Goal: Task Accomplishment & Management: Manage account settings

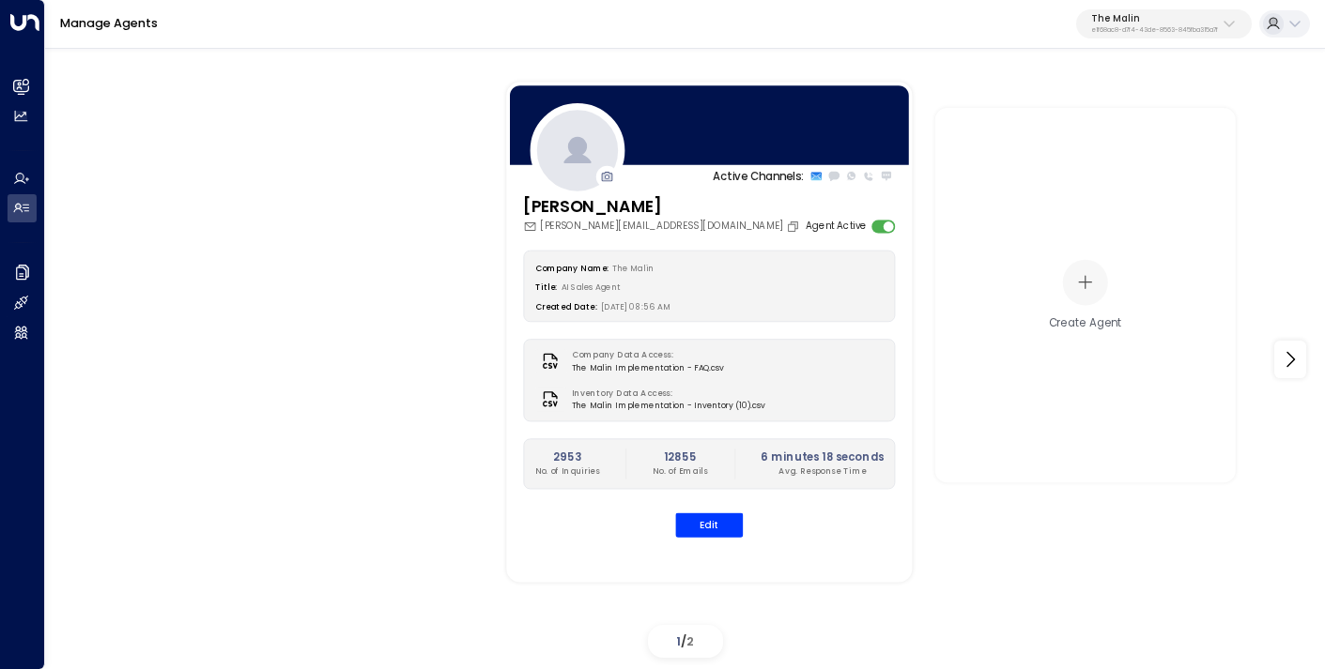
click at [1127, 24] on p "The Malin" at bounding box center [1154, 18] width 127 height 11
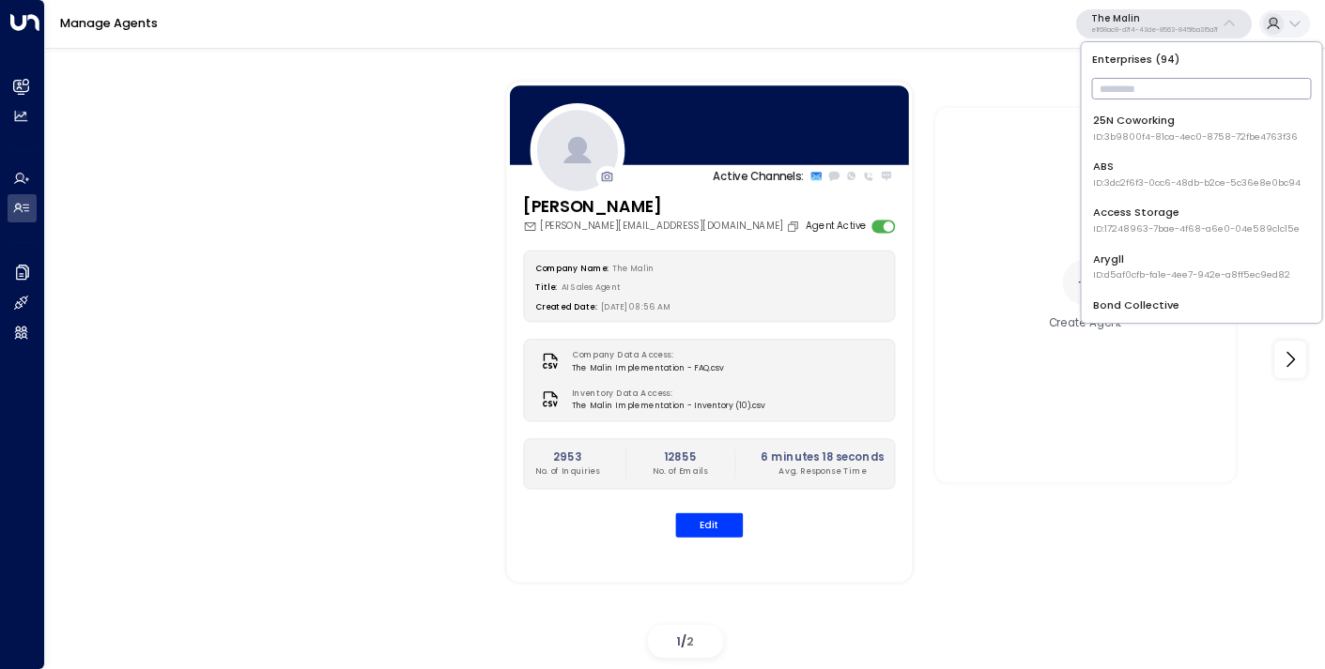
type input "*"
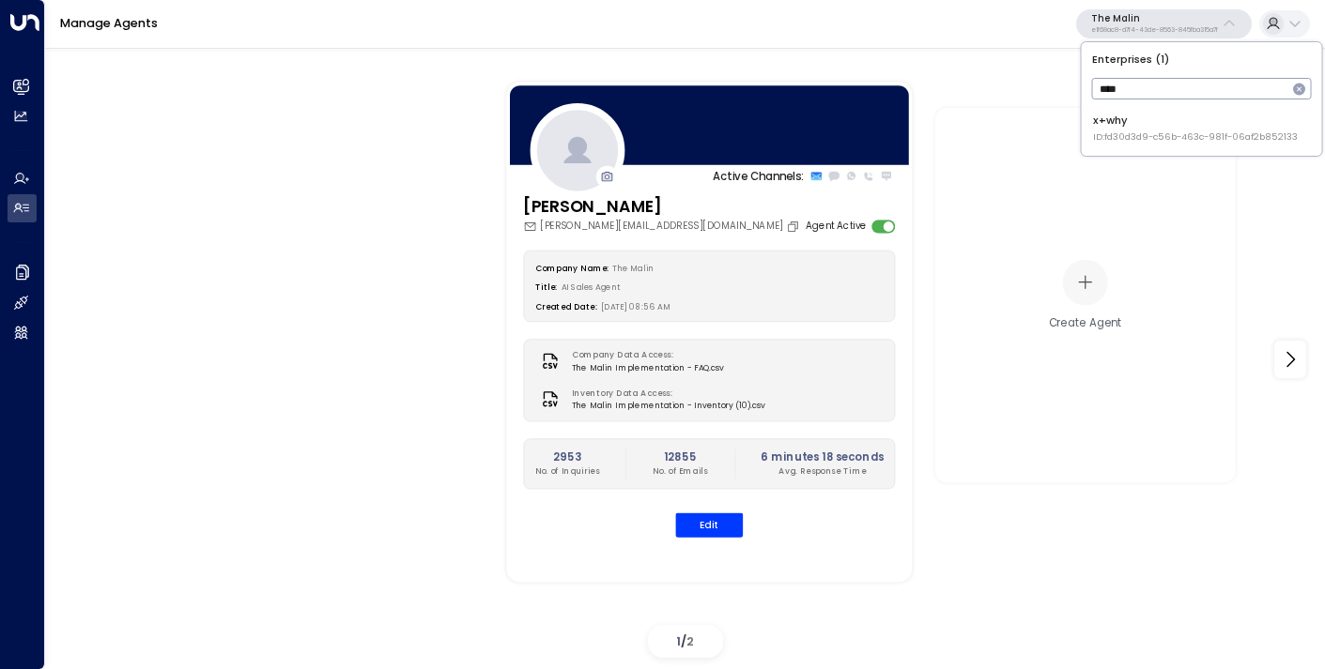
type input "****"
click at [1129, 134] on span "ID: fd30d3d9-c56b-463c-981f-06af2b852133" at bounding box center [1195, 137] width 205 height 13
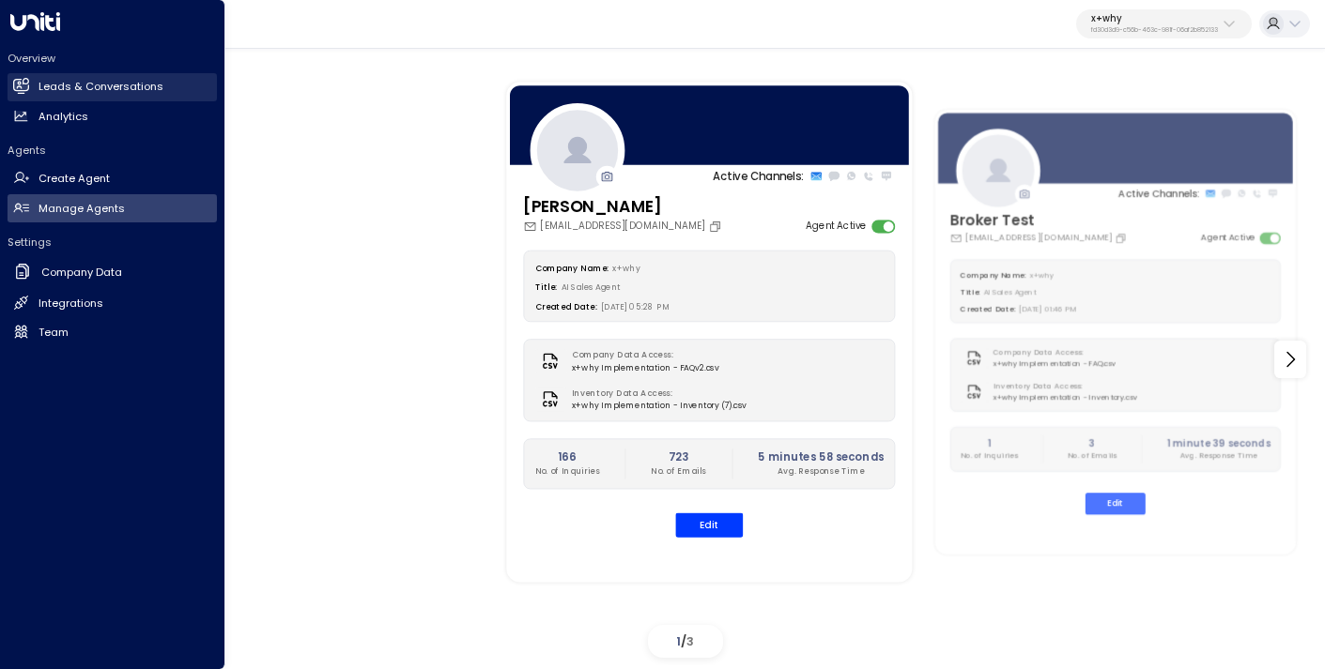
click at [59, 85] on h2 "Leads & Conversations" at bounding box center [100, 87] width 125 height 16
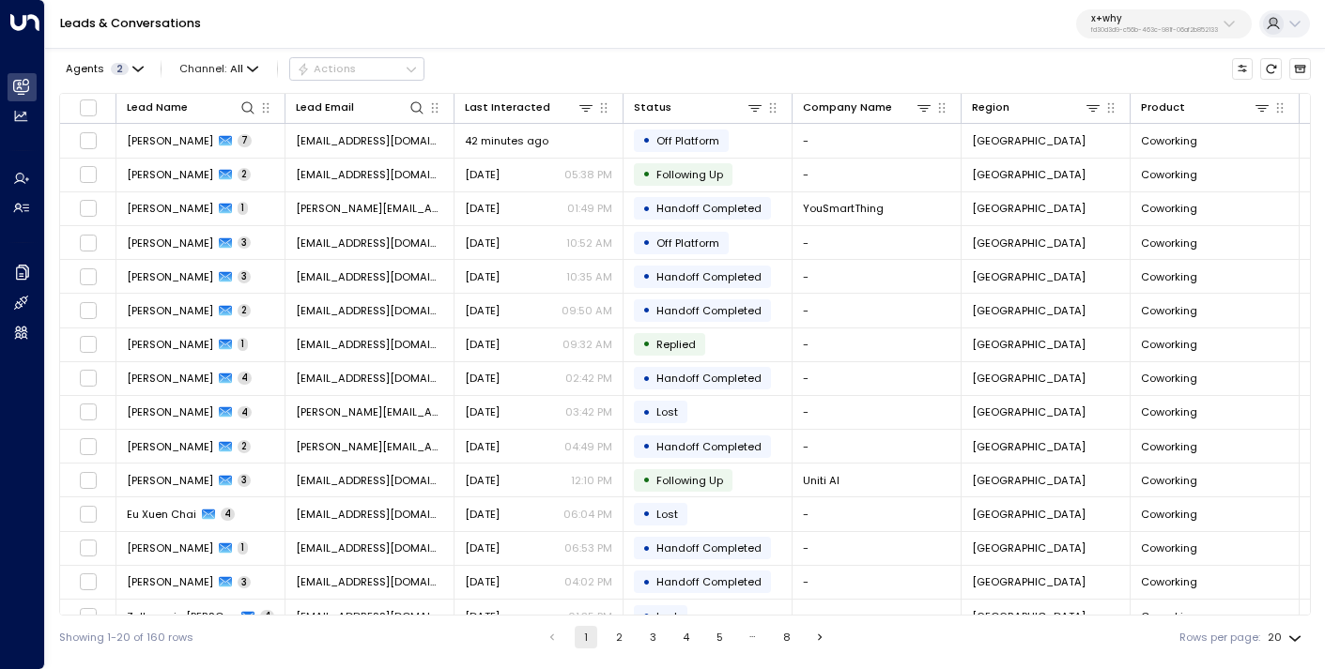
click at [289, 40] on div "Leads & Conversations x+why fd30d3d9-c56b-463c-981f-06af2b852133" at bounding box center [685, 24] width 1280 height 49
click at [100, 47] on div "Leads & Conversations x+why fd30d3d9-c56b-463c-981f-06af2b852133" at bounding box center [685, 24] width 1280 height 49
click at [103, 59] on button "Agents 2" at bounding box center [103, 68] width 89 height 21
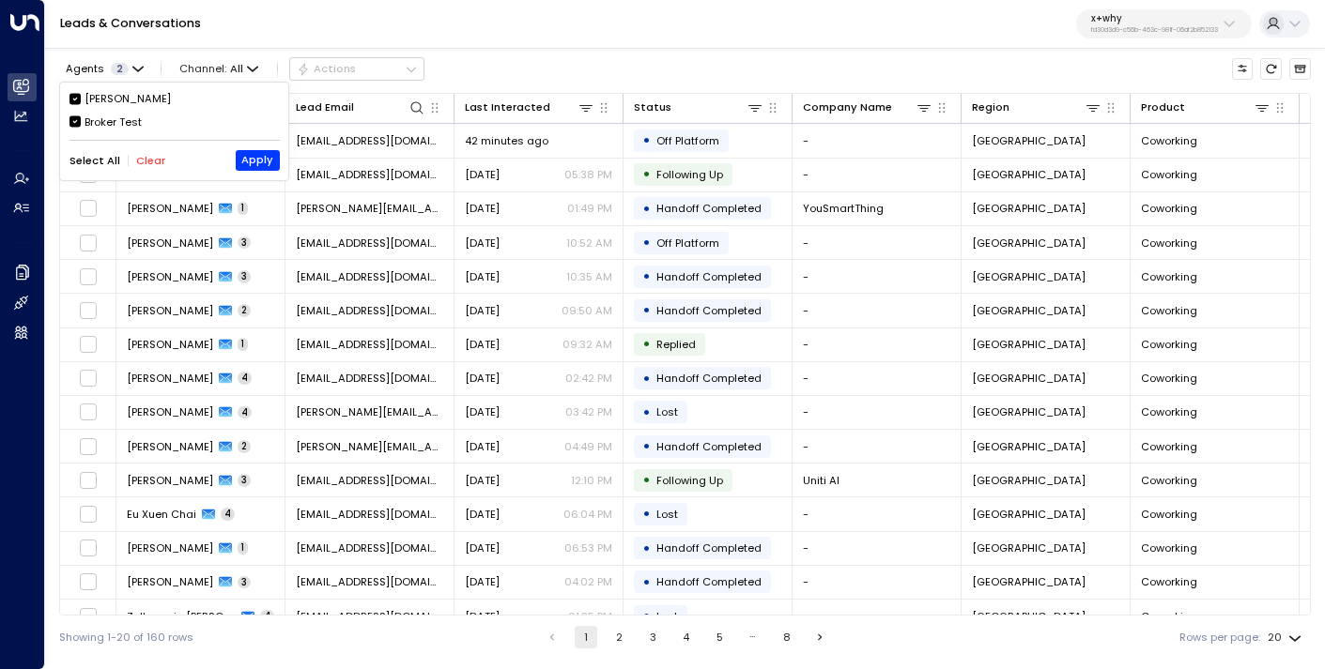
click at [147, 157] on button "Clear" at bounding box center [150, 161] width 29 height 12
click at [115, 127] on div "Broker Test" at bounding box center [113, 123] width 57 height 16
click at [236, 163] on div "Select All Clear Apply" at bounding box center [174, 160] width 210 height 21
click at [254, 163] on button "Apply" at bounding box center [258, 160] width 44 height 21
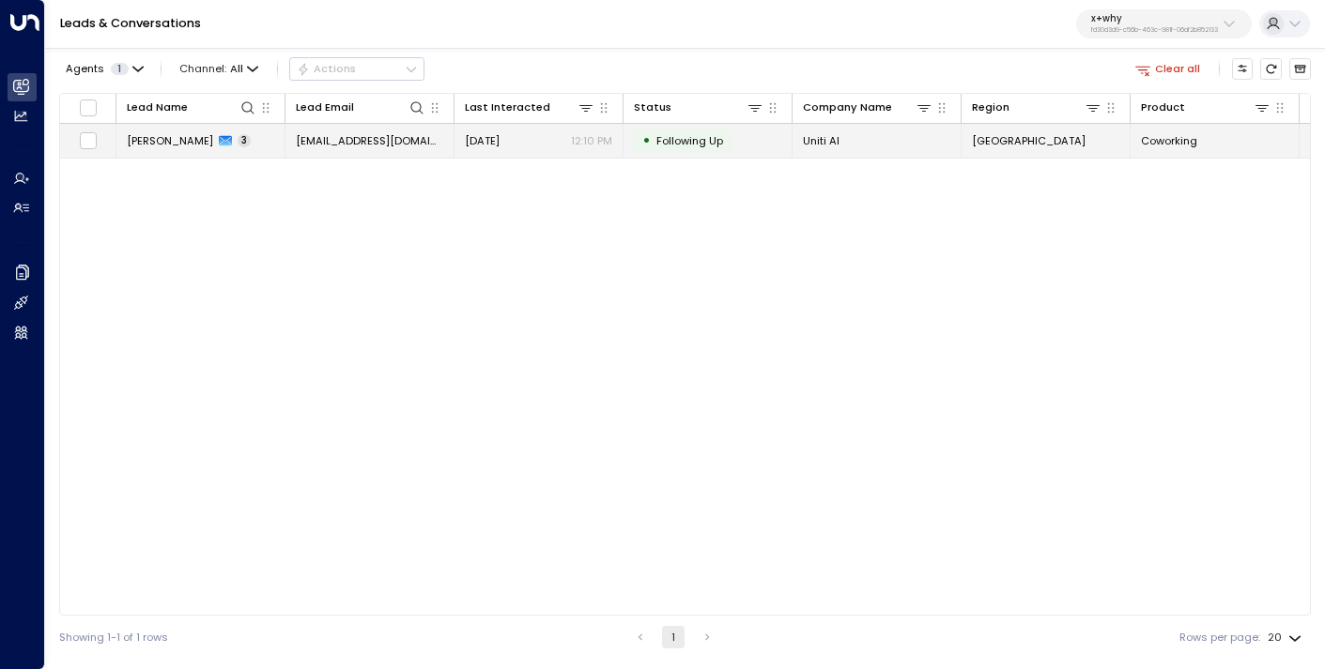
click at [328, 142] on span "[EMAIL_ADDRESS][DOMAIN_NAME]" at bounding box center [369, 140] width 147 height 15
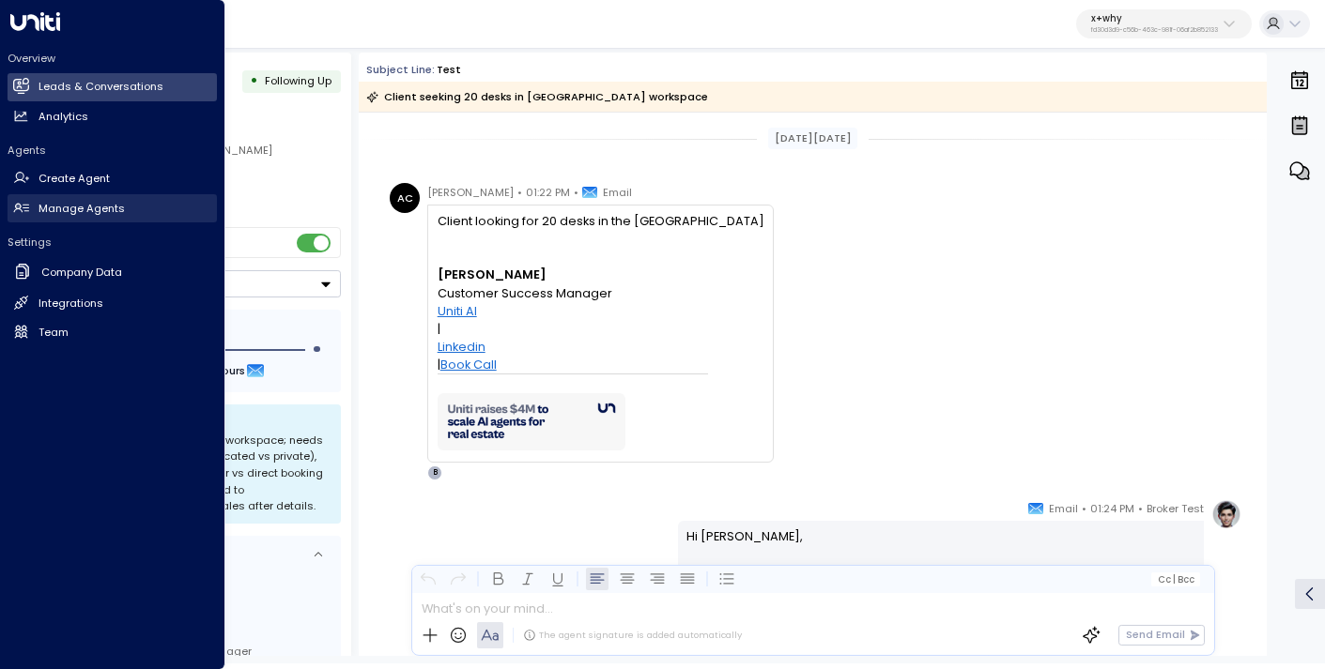
click at [68, 208] on h2 "Manage Agents" at bounding box center [81, 209] width 86 height 16
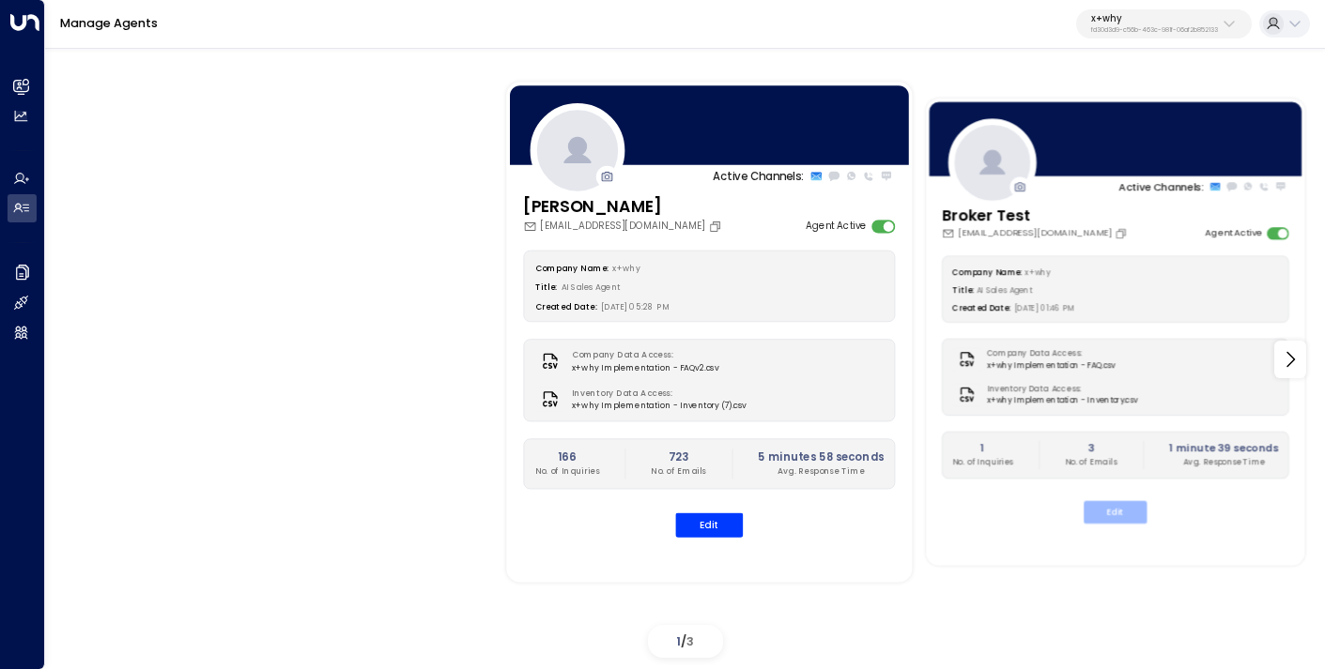
click at [1116, 517] on button "Edit" at bounding box center [1114, 511] width 63 height 23
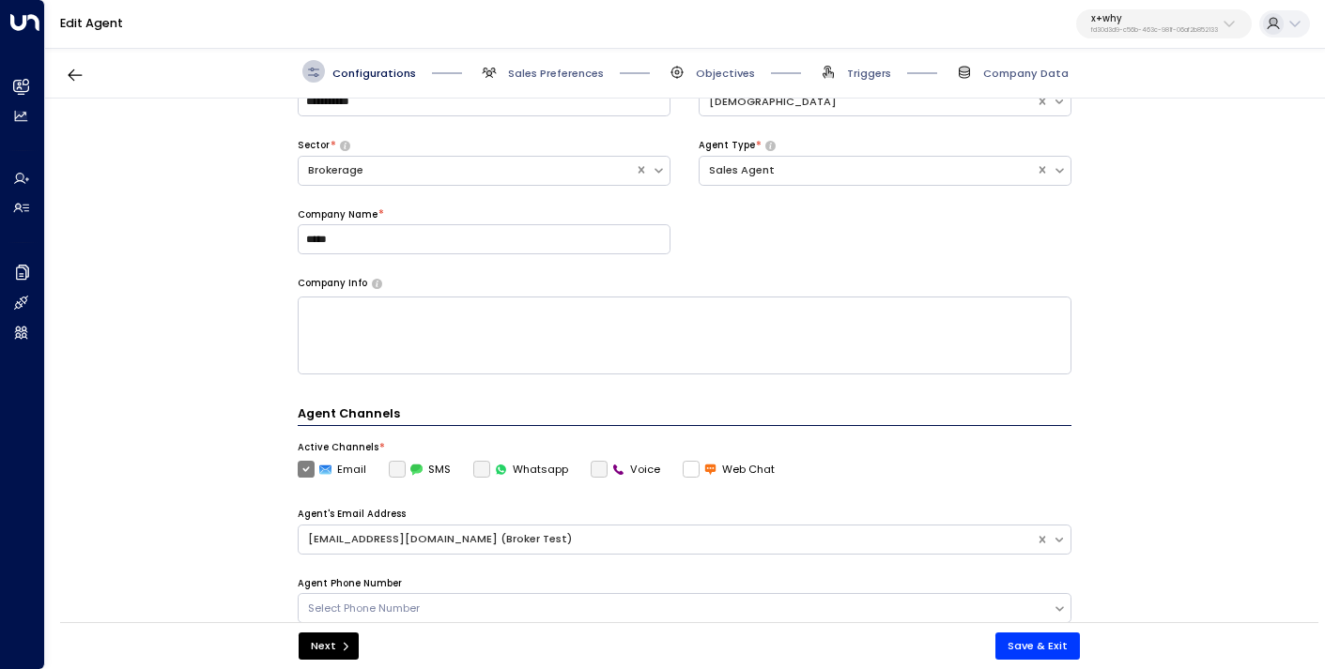
scroll to position [507, 0]
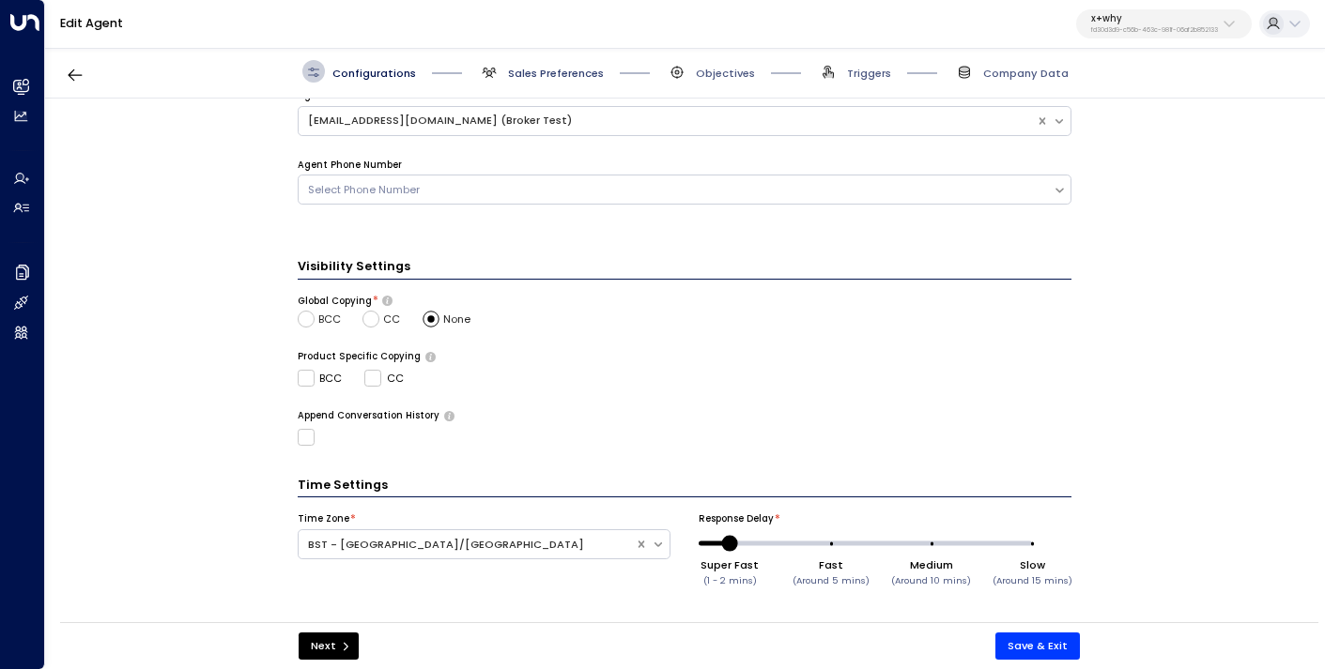
click at [561, 71] on span "Sales Preferences" at bounding box center [556, 73] width 96 height 15
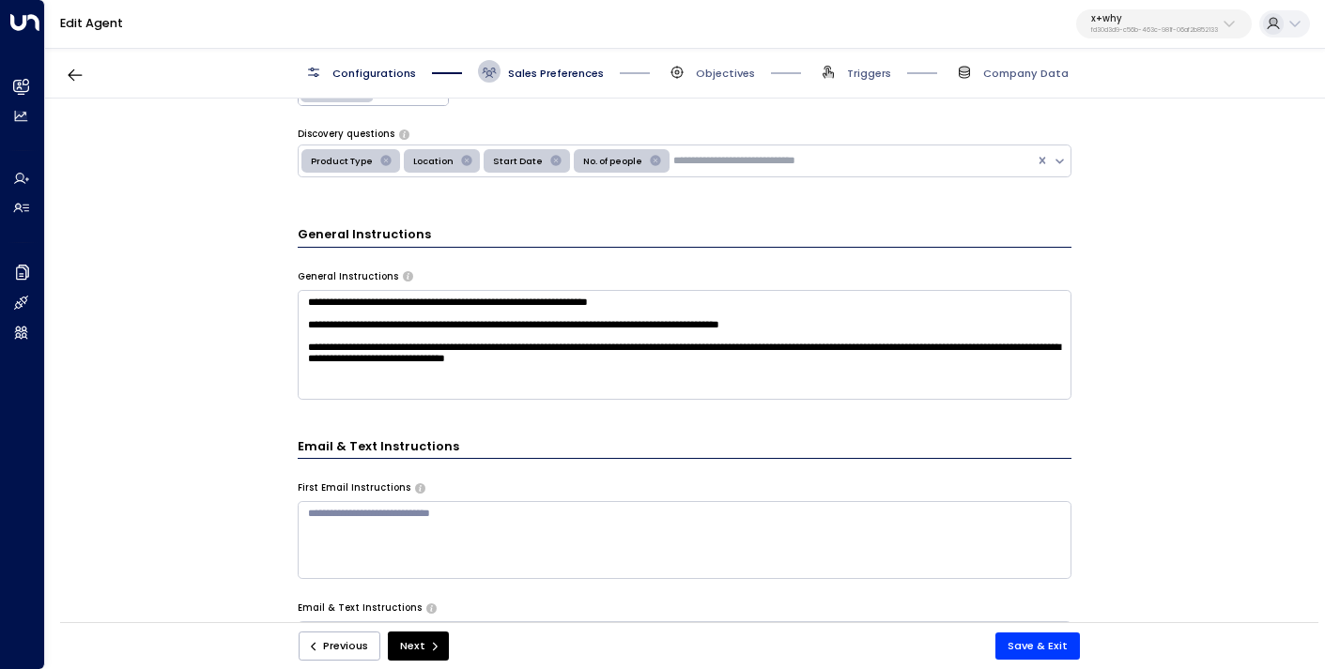
scroll to position [428, 0]
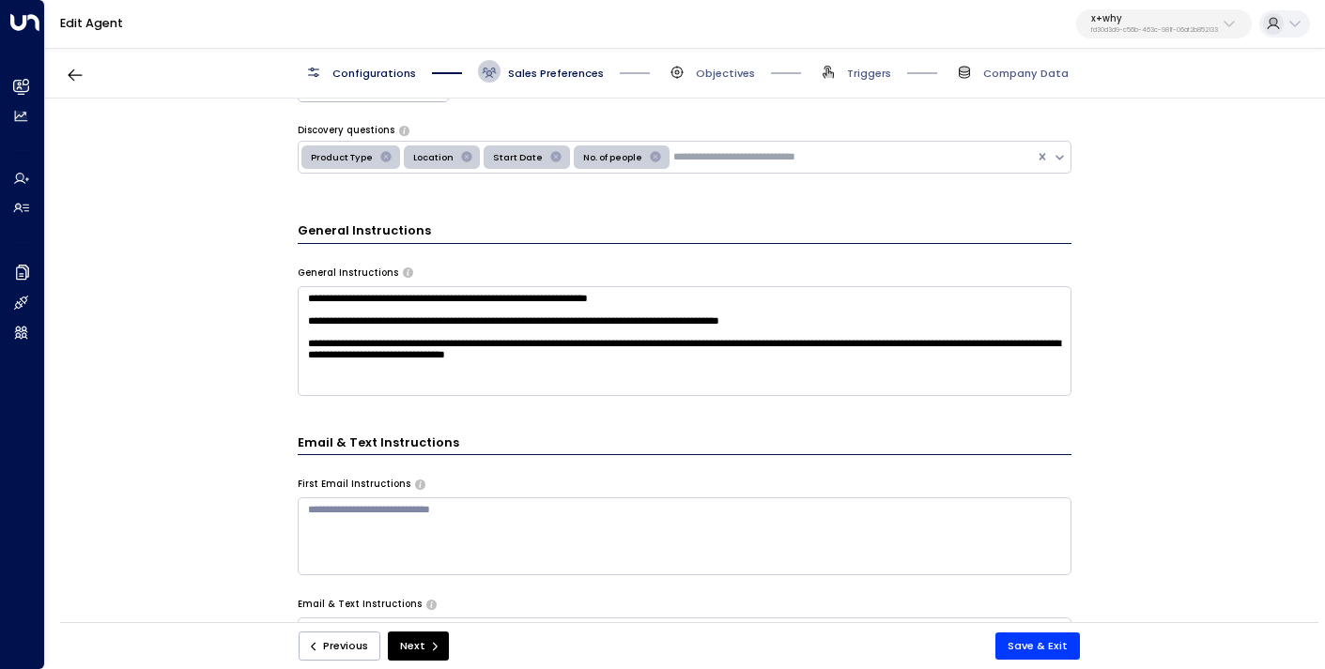
click at [426, 370] on textarea "**********" at bounding box center [685, 341] width 774 height 110
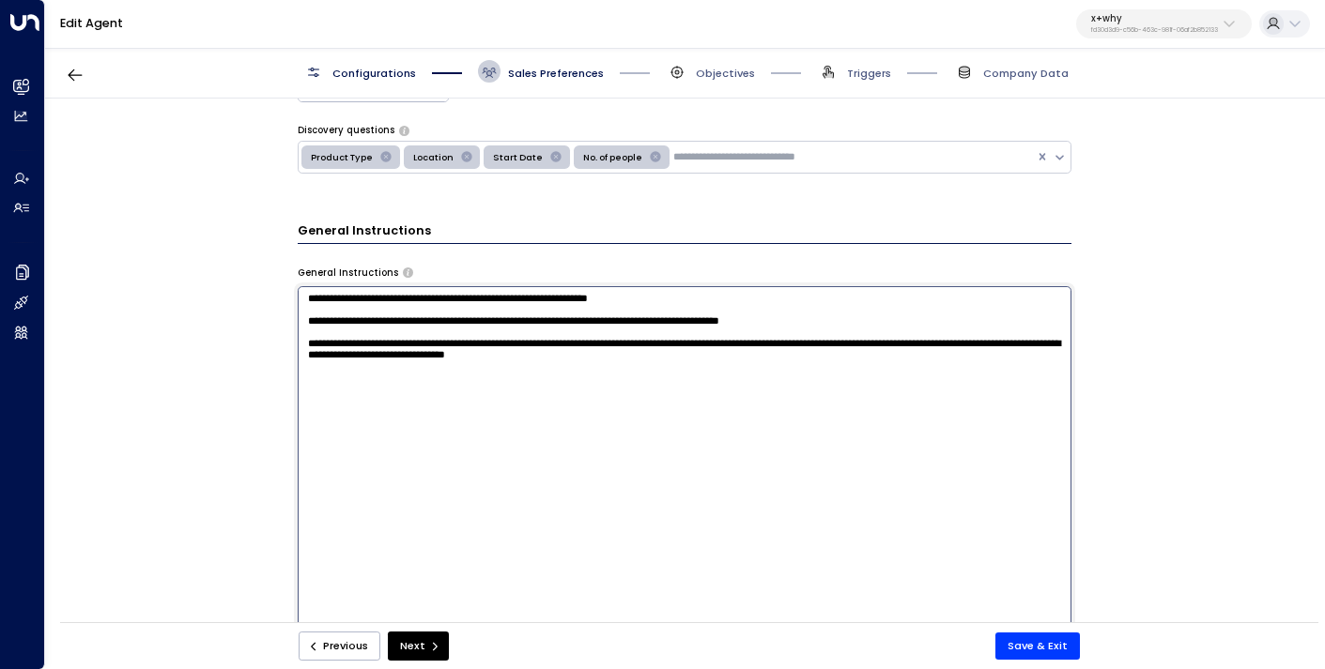
click at [272, 434] on div "**********" at bounding box center [684, 366] width 1278 height 534
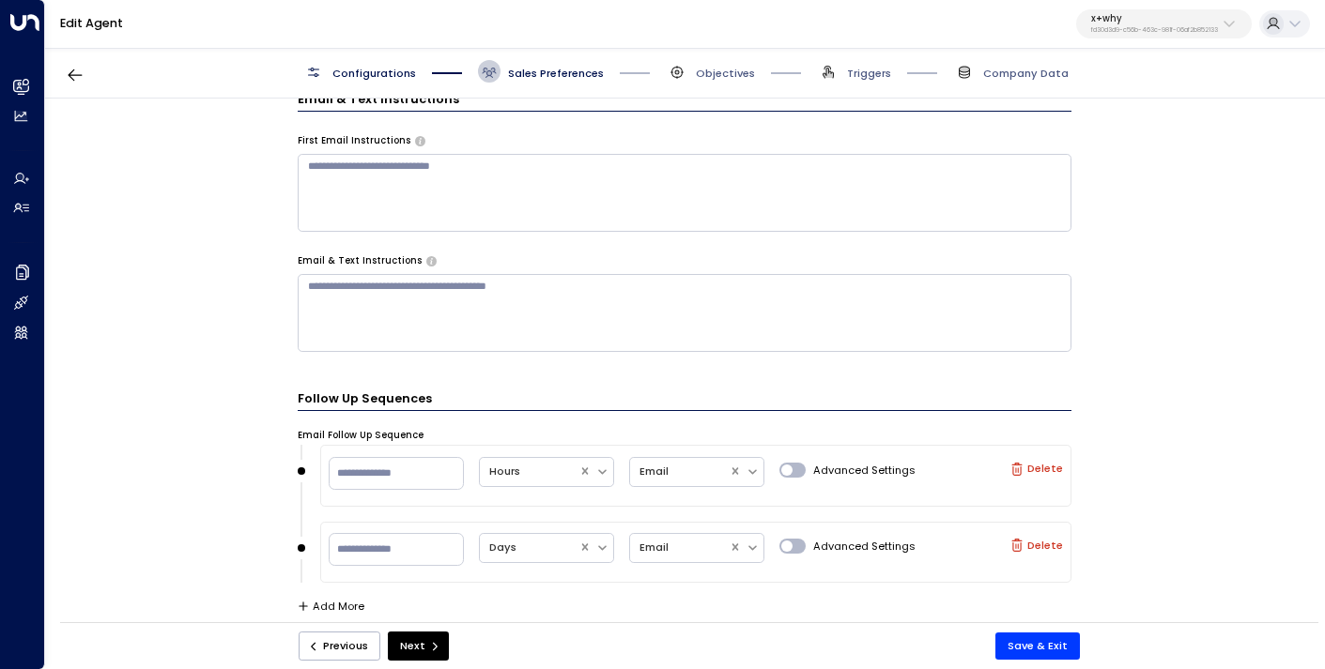
scroll to position [528, 0]
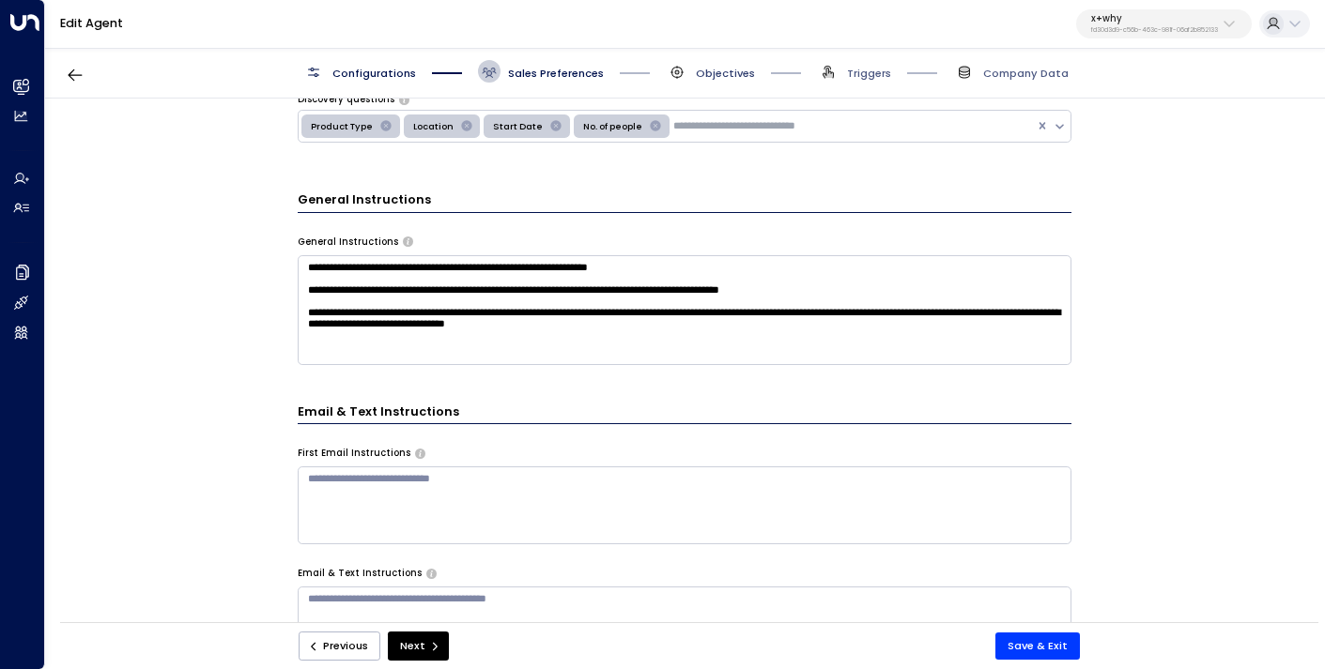
click at [719, 70] on span "Objectives" at bounding box center [725, 73] width 59 height 15
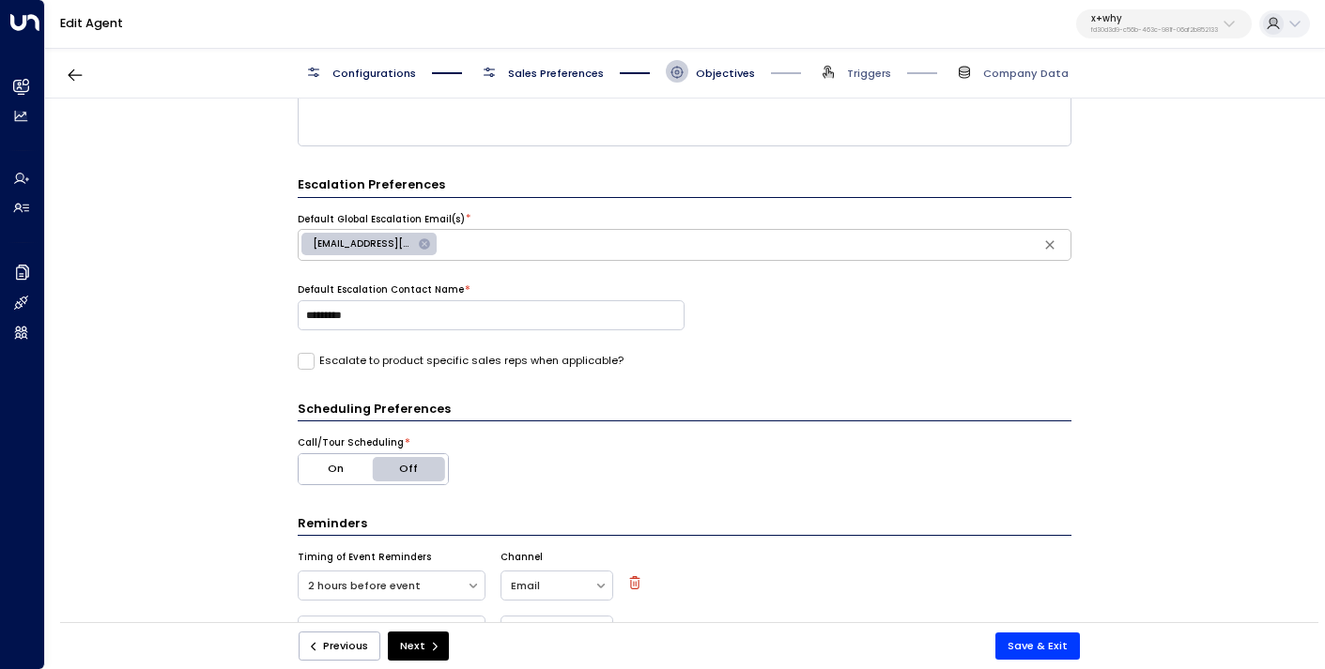
scroll to position [514, 0]
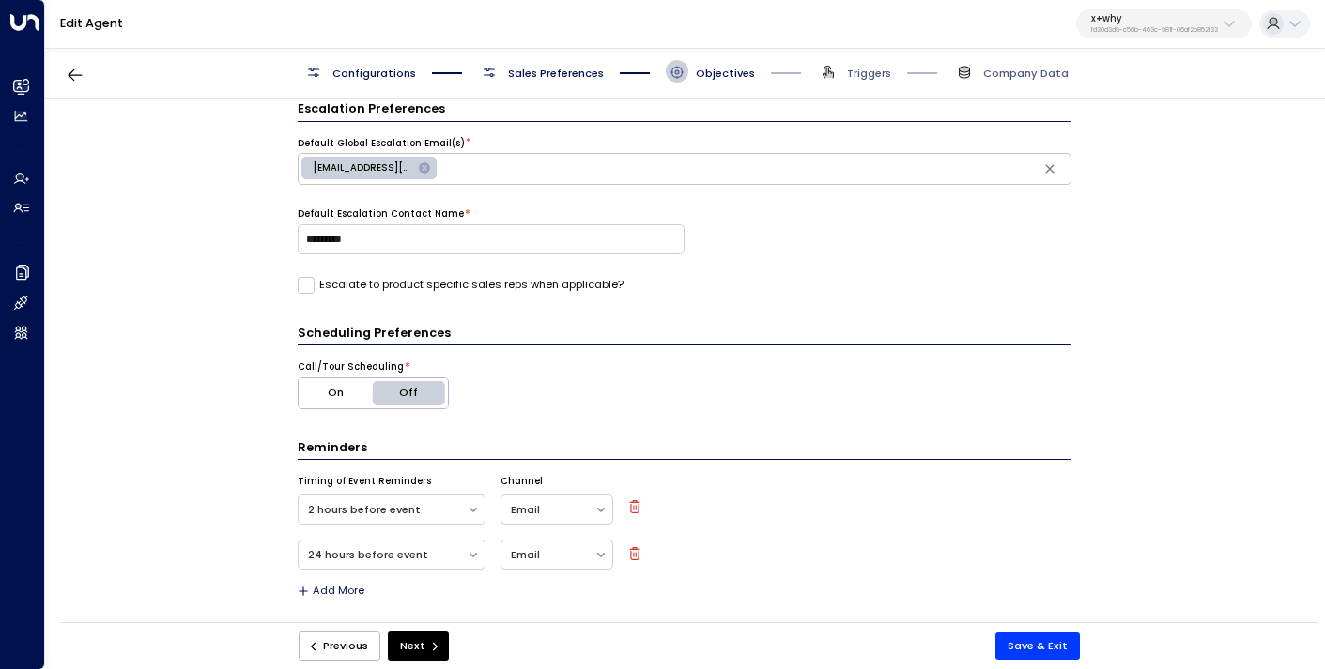
click at [559, 86] on div "Configurations Sales Preferences Objectives Triggers Company Data" at bounding box center [685, 72] width 1280 height 54
click at [558, 75] on span "Sales Preferences" at bounding box center [556, 73] width 96 height 15
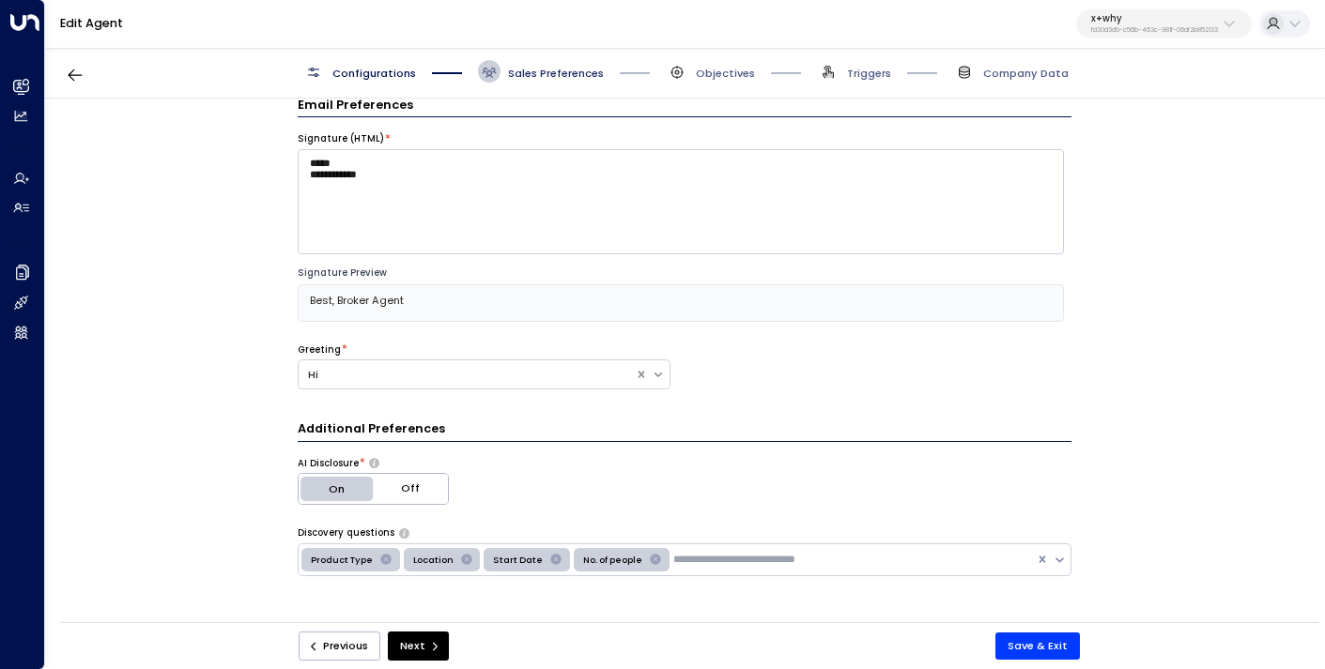
scroll to position [23, 0]
click at [719, 75] on span "Objectives" at bounding box center [725, 73] width 59 height 15
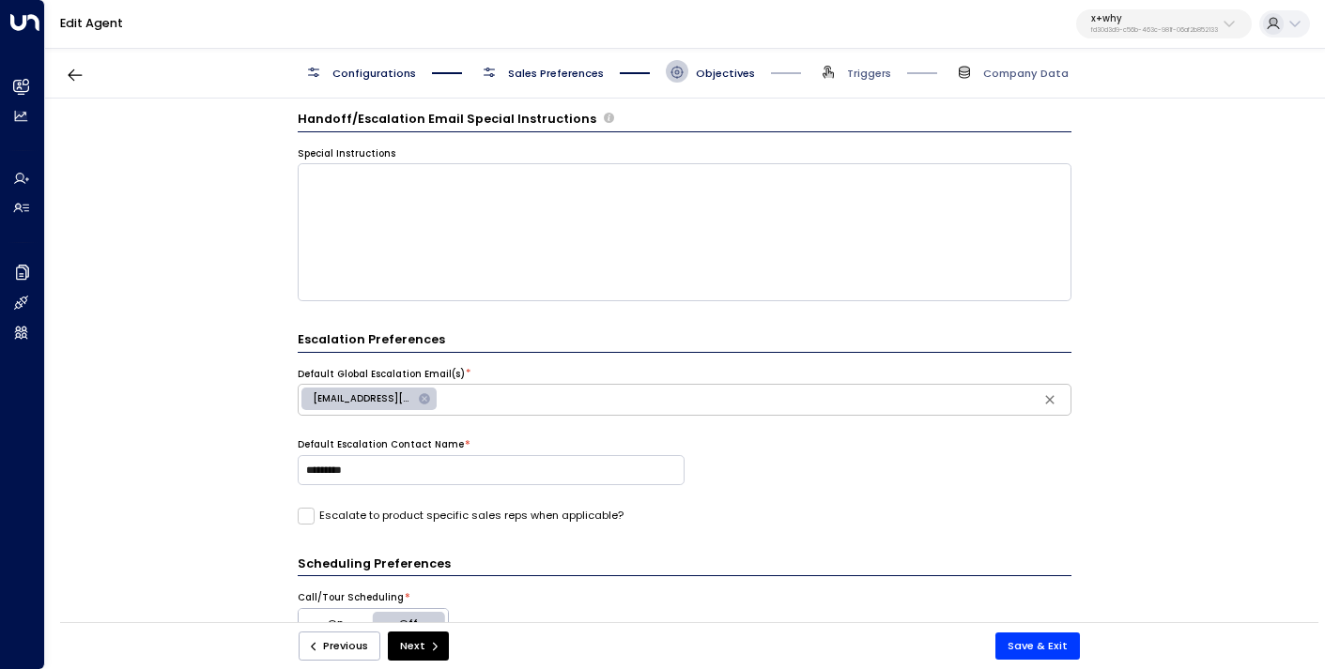
scroll to position [514, 0]
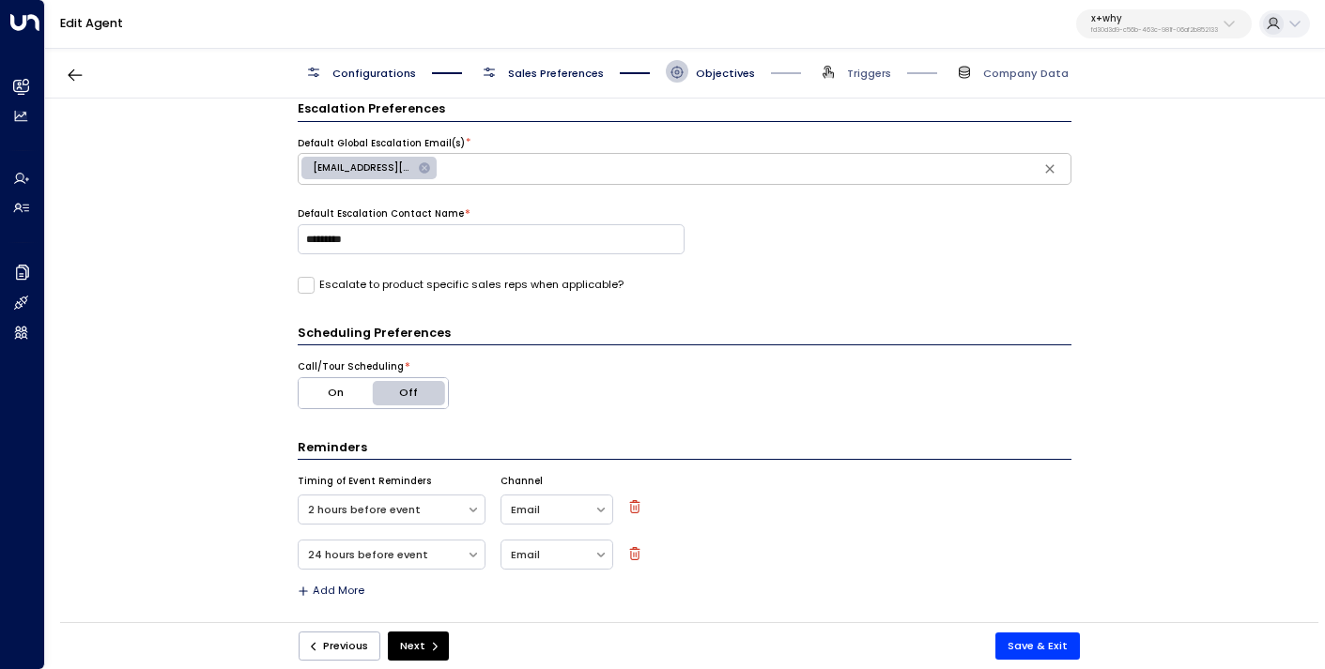
click at [546, 75] on span "Sales Preferences" at bounding box center [556, 73] width 96 height 15
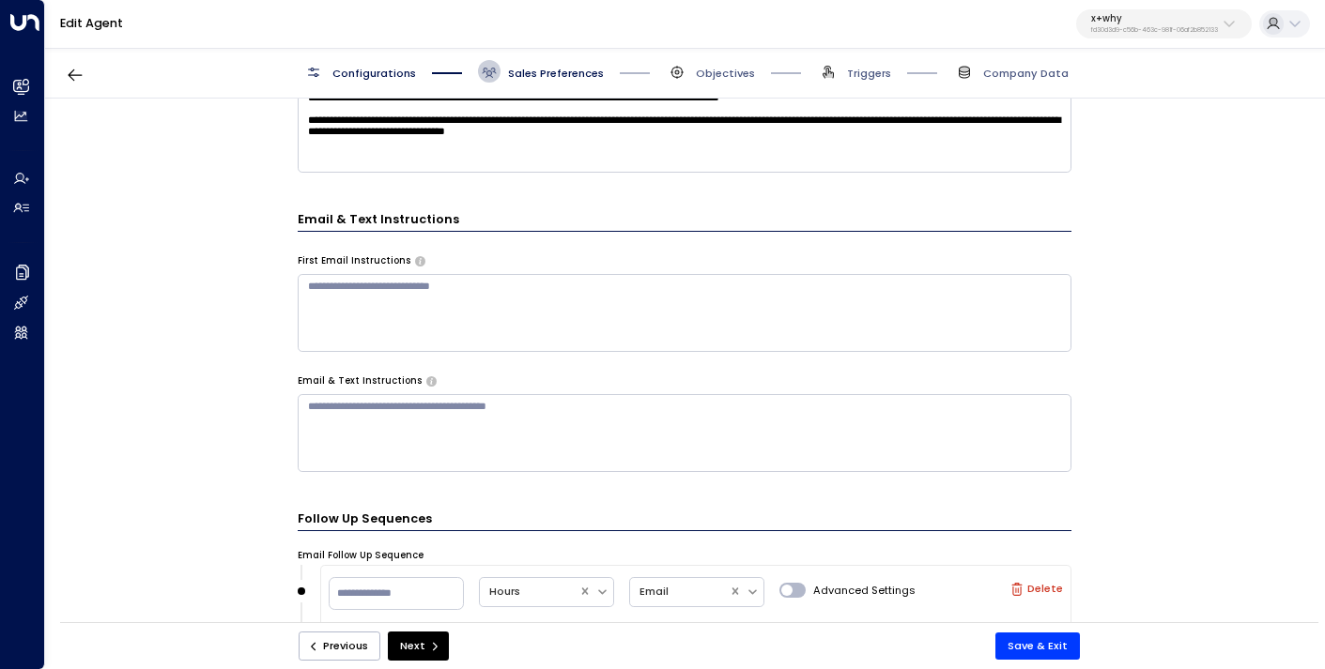
scroll to position [575, 0]
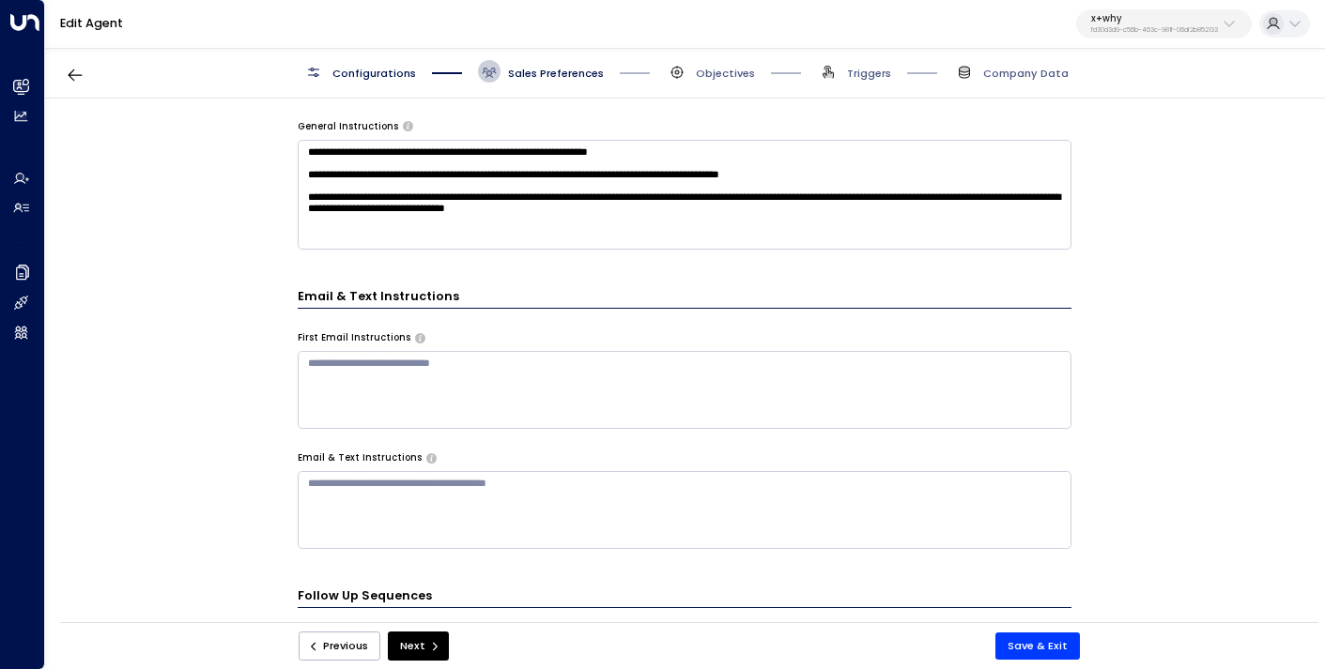
click at [450, 186] on textarea "**********" at bounding box center [685, 195] width 774 height 110
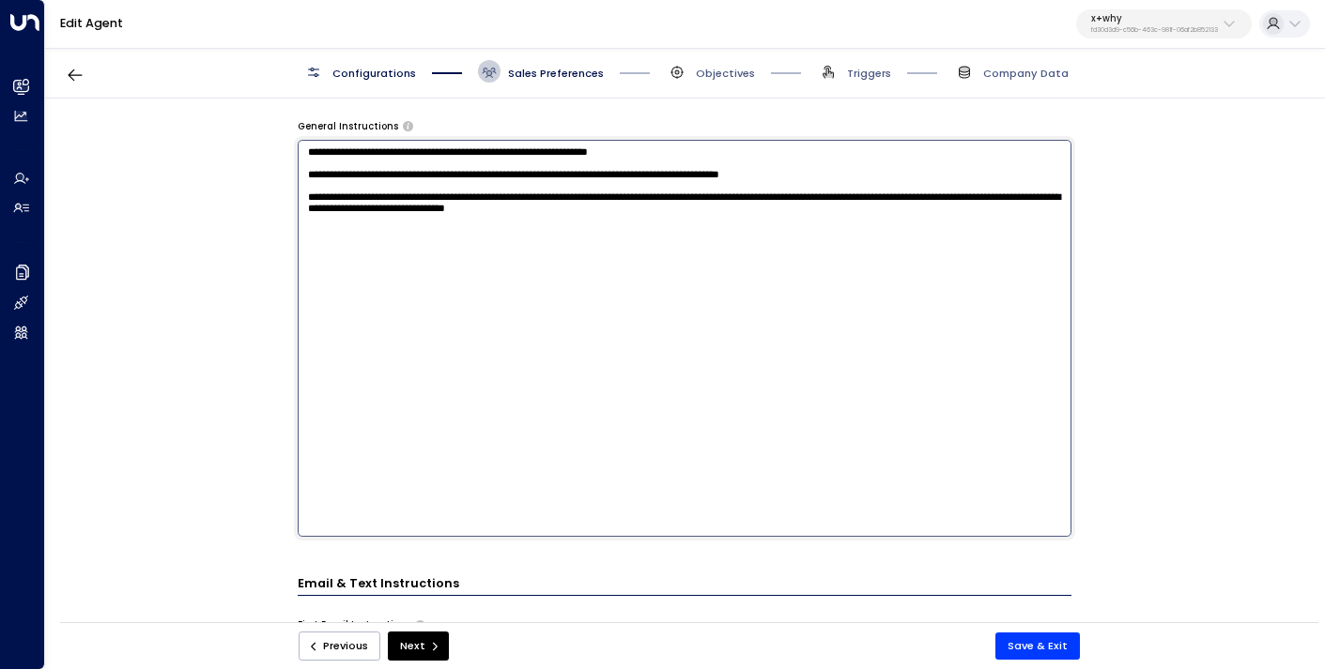
drag, startPoint x: 302, startPoint y: 155, endPoint x: 693, endPoint y: 338, distance: 431.4
click at [693, 338] on textarea "**********" at bounding box center [685, 338] width 774 height 397
click at [622, 298] on textarea "**********" at bounding box center [685, 338] width 774 height 397
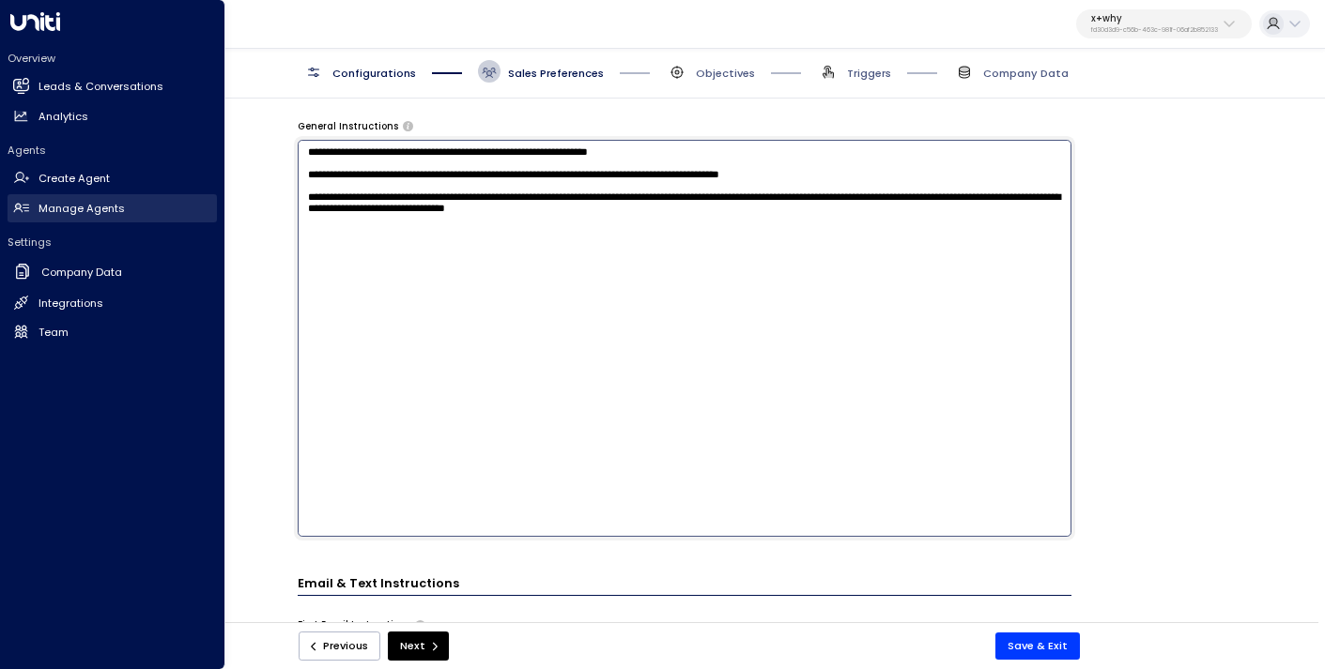
click at [63, 217] on link "Manage Agents Manage Agents" at bounding box center [112, 208] width 209 height 28
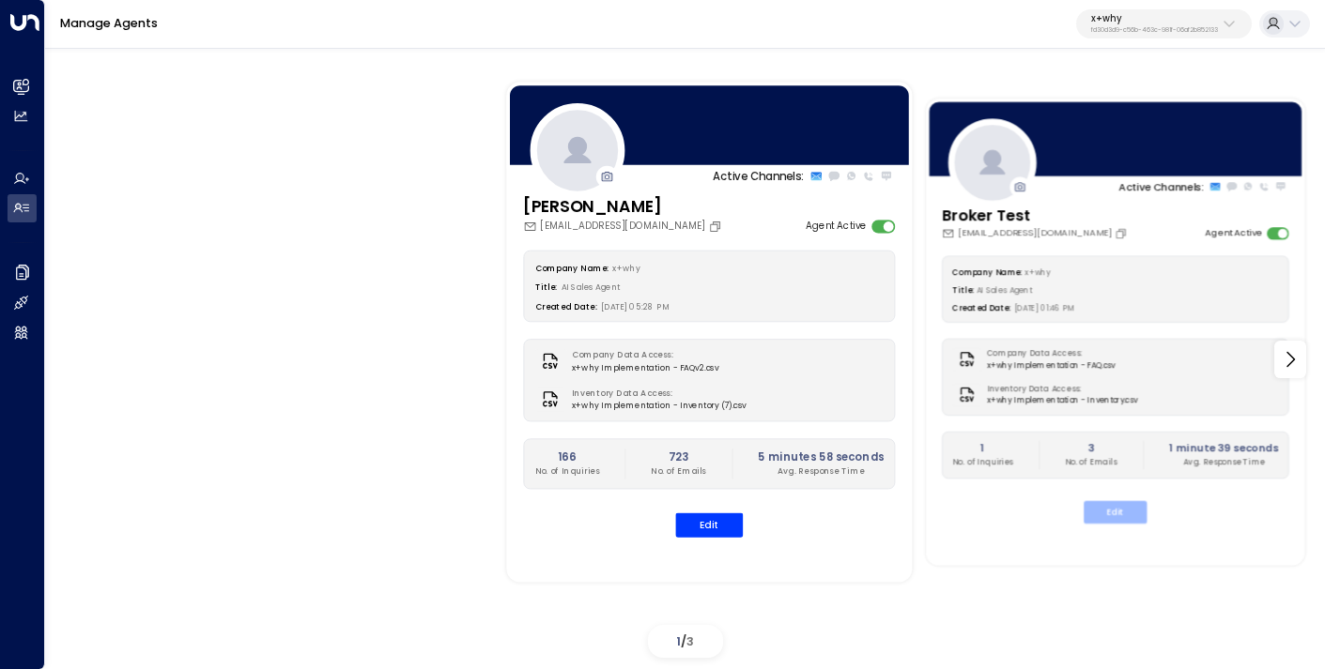
click at [1125, 519] on button "Edit" at bounding box center [1114, 511] width 63 height 23
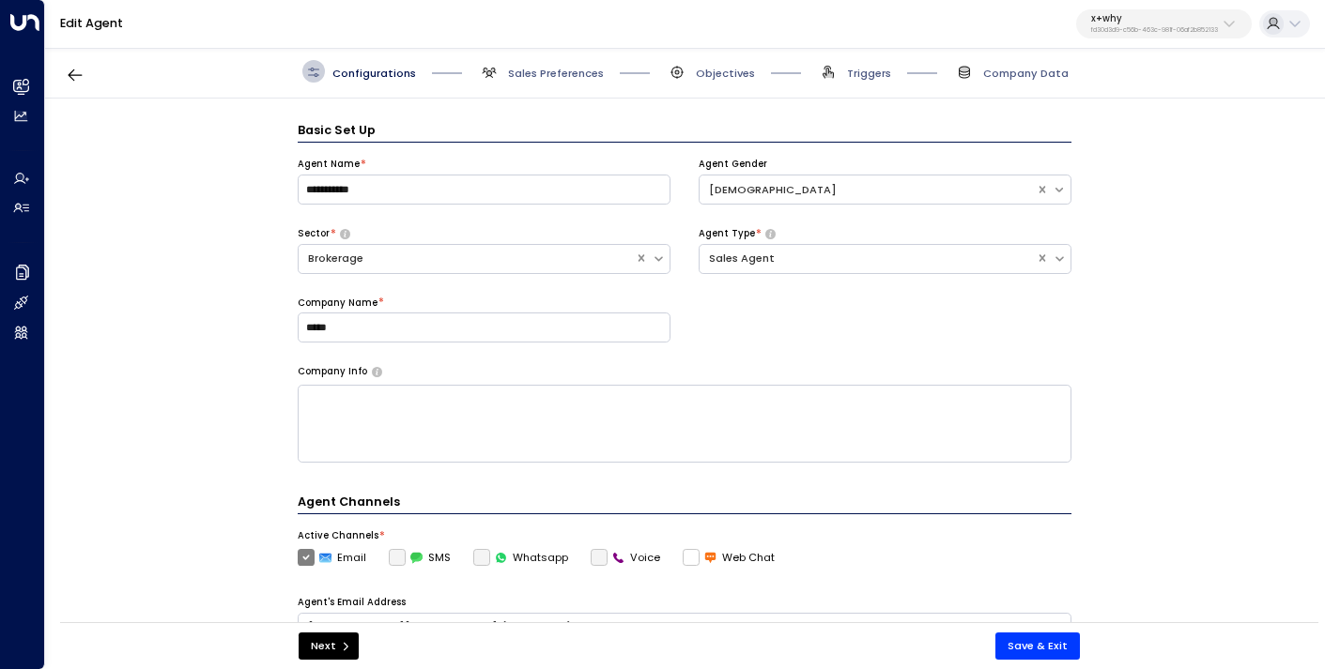
scroll to position [23, 0]
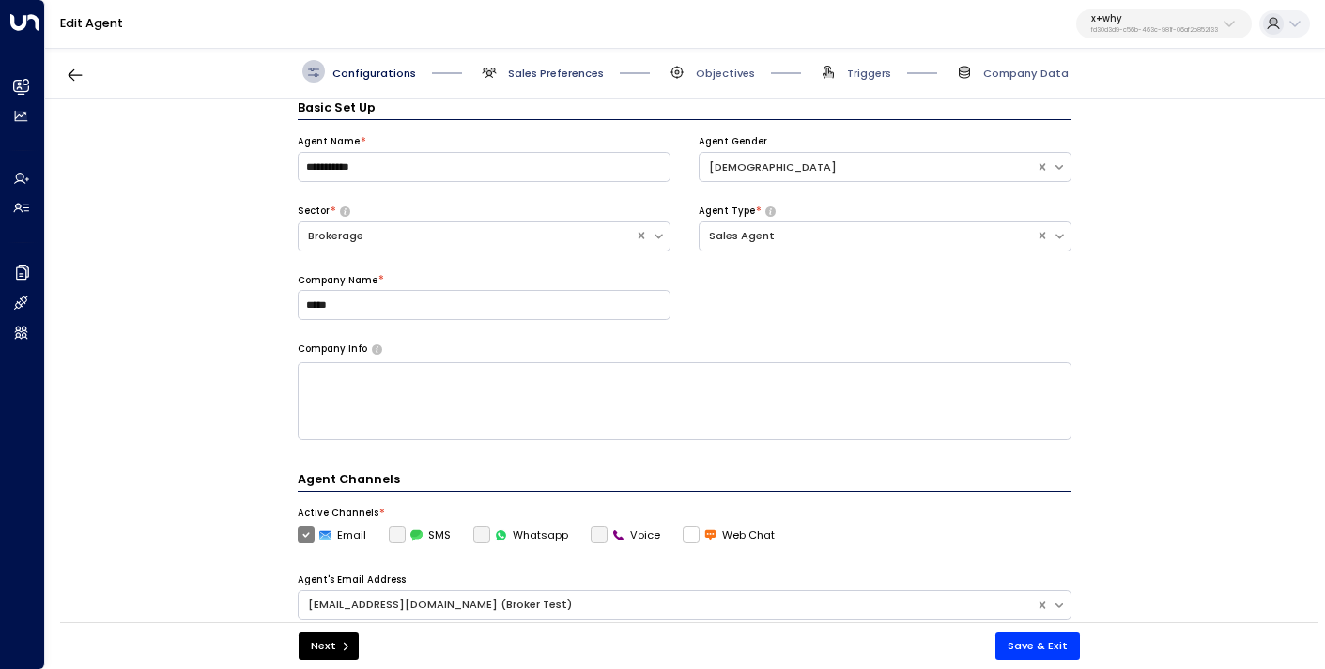
click at [549, 73] on span "Sales Preferences" at bounding box center [556, 73] width 96 height 15
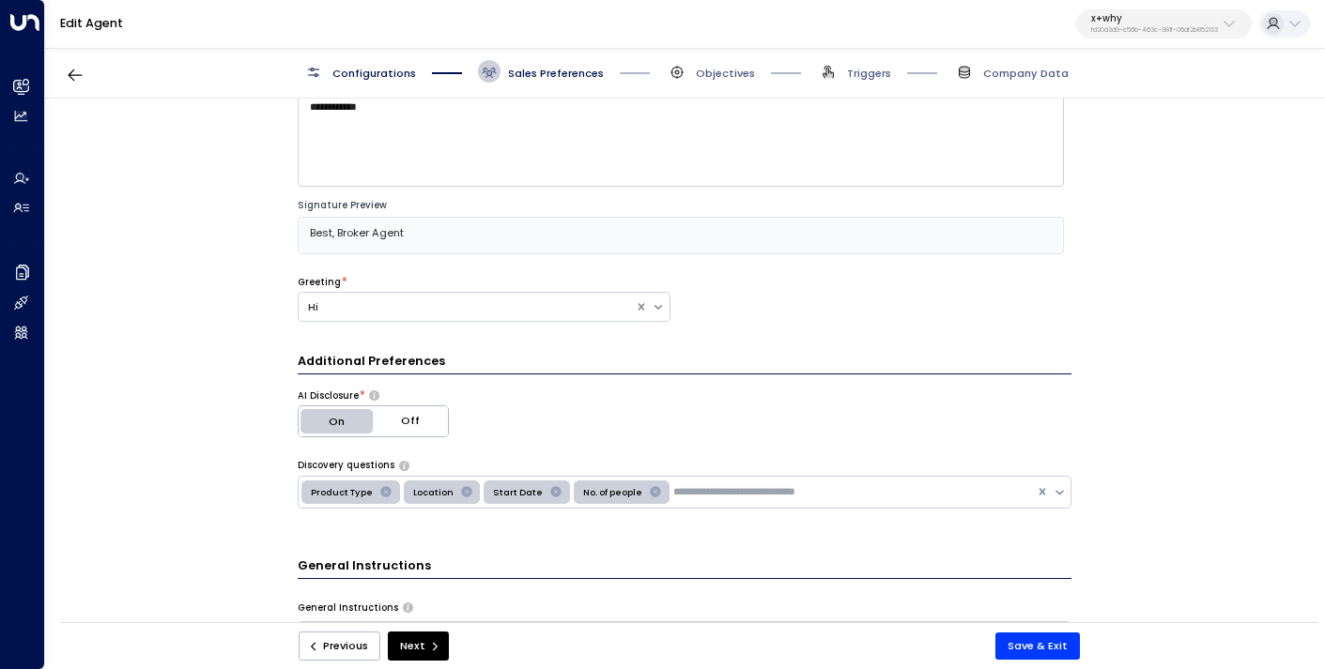
scroll to position [0, 0]
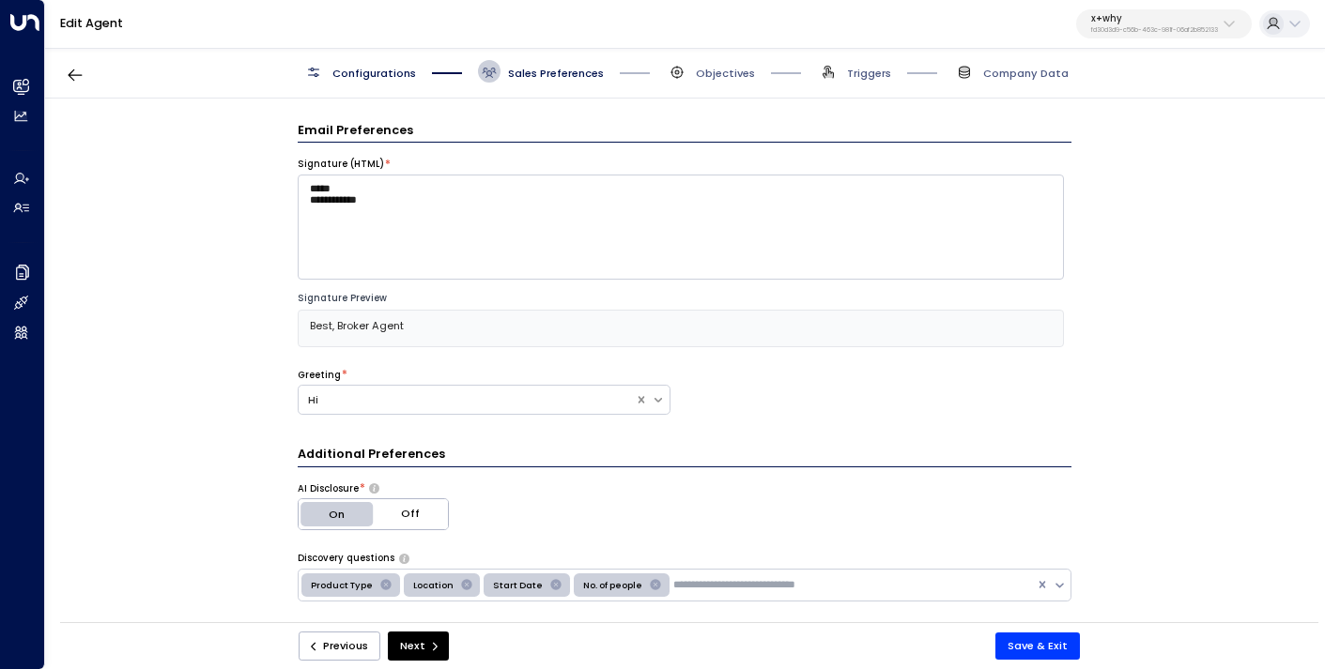
click at [709, 83] on div "Configurations Sales Preferences Objectives Triggers Company Data" at bounding box center [685, 72] width 1280 height 54
click at [718, 70] on span "Objectives" at bounding box center [725, 73] width 59 height 15
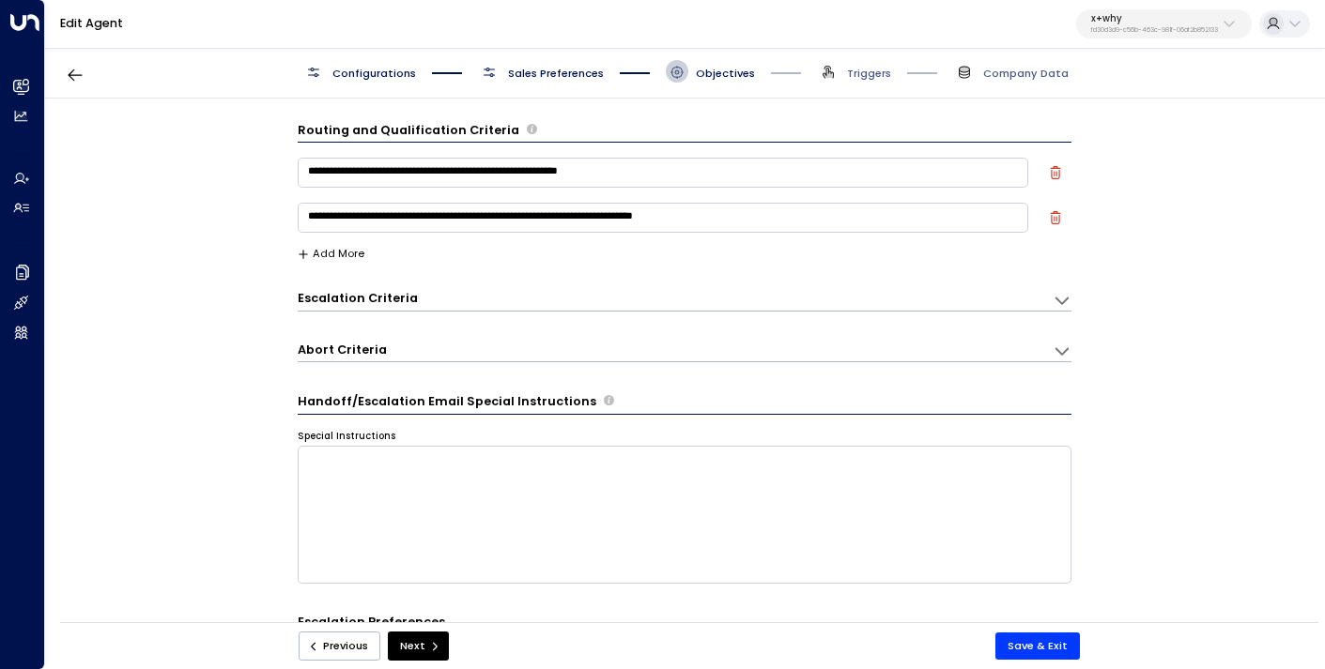
click at [548, 75] on span "Sales Preferences" at bounding box center [556, 73] width 96 height 15
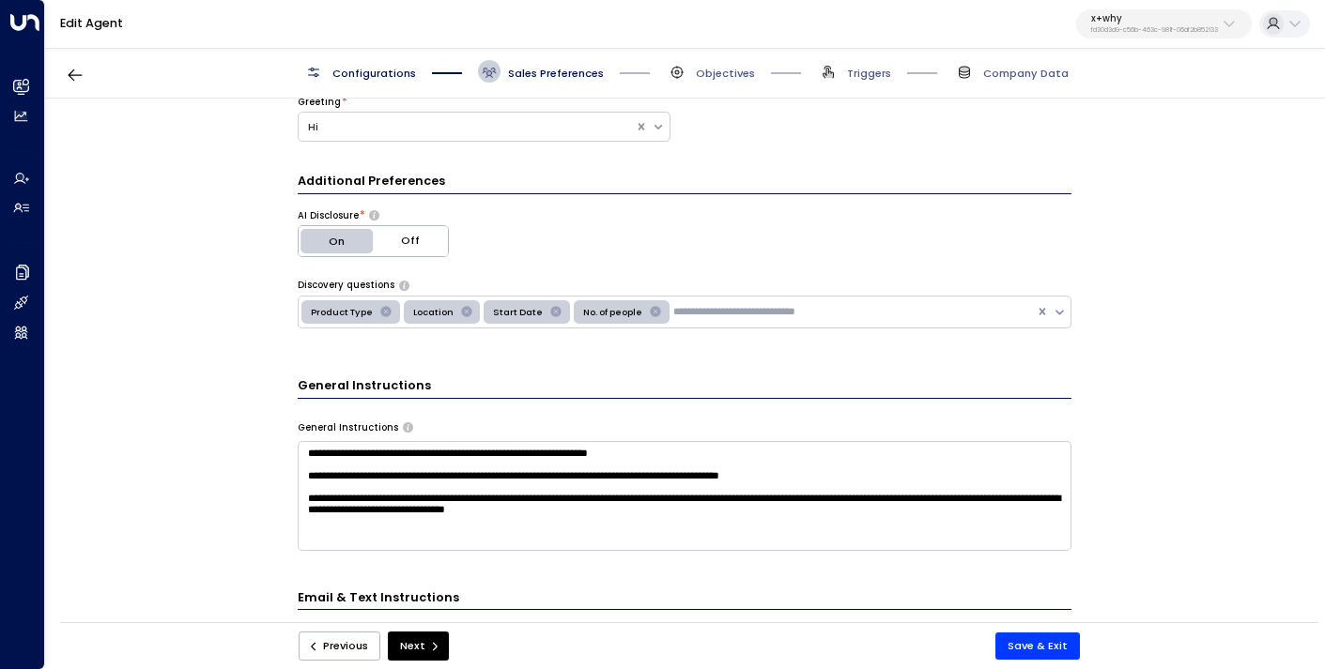
scroll to position [296, 0]
